Goal: Go to known website: Access a specific website the user already knows

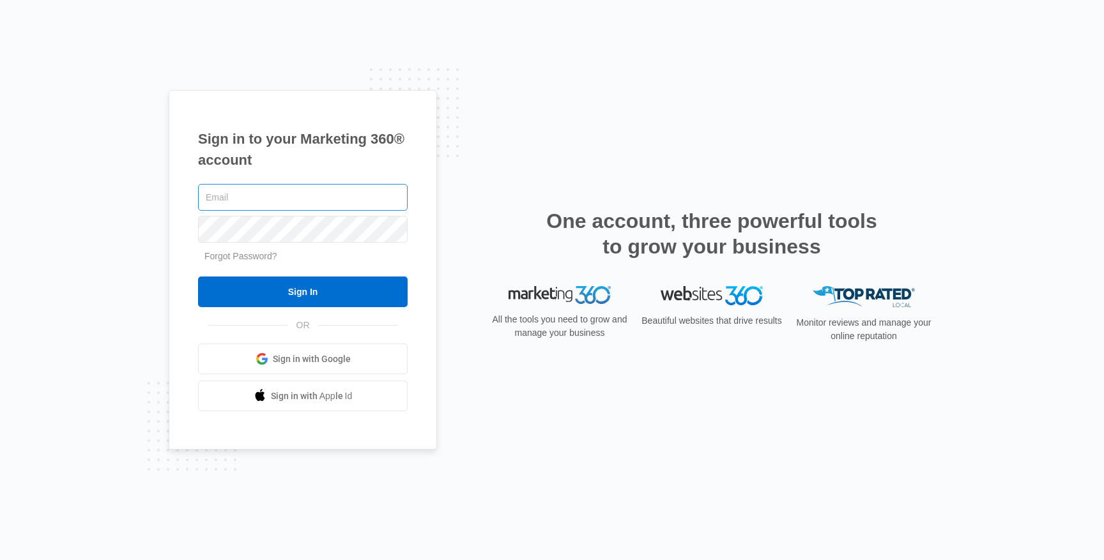
click at [317, 195] on input "text" at bounding box center [303, 197] width 210 height 27
type input "[PERSON_NAME][EMAIL_ADDRESS][DOMAIN_NAME]"
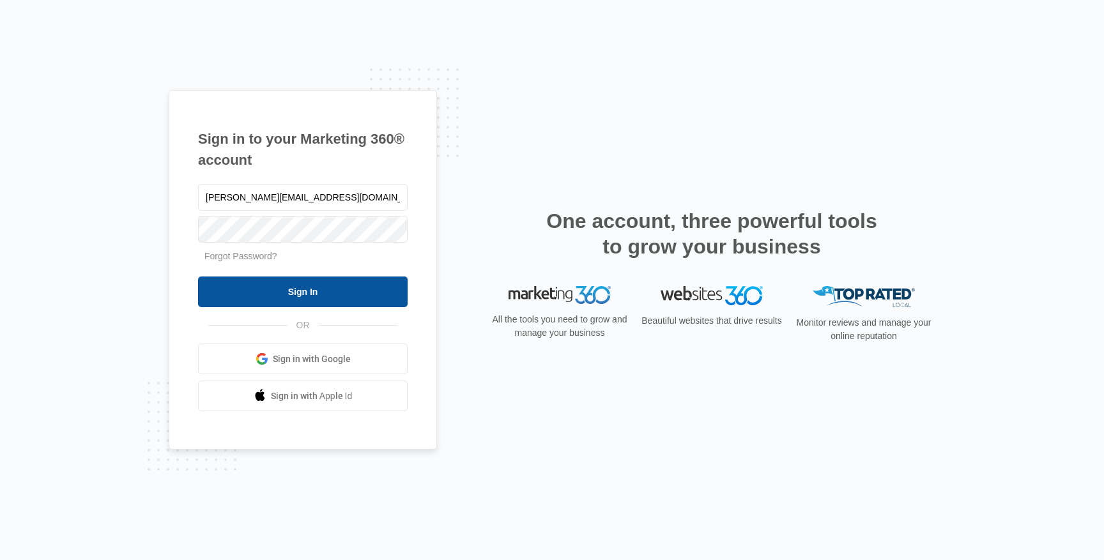
click at [319, 282] on input "Sign In" at bounding box center [303, 292] width 210 height 31
